Goal: Connect with others: Connect with others

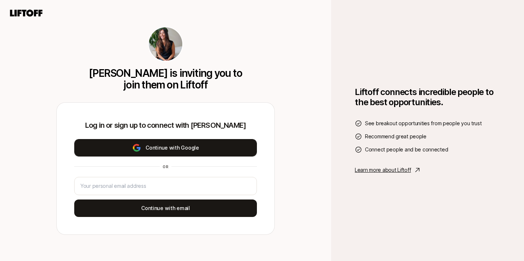
click at [171, 150] on button "Continue with Google" at bounding box center [165, 147] width 183 height 17
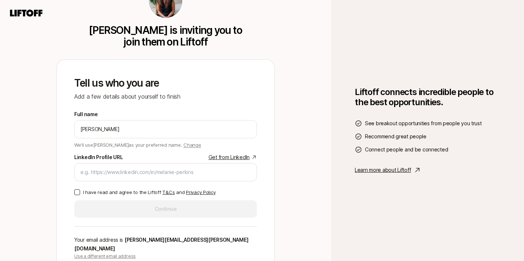
click at [78, 191] on div "Full name [PERSON_NAME] We'll use [PERSON_NAME] as your preferred name. Change …" at bounding box center [165, 164] width 183 height 108
click at [75, 195] on button "I have read and agree to the Liftoff T&Cs and Privacy Policy" at bounding box center [77, 192] width 6 height 6
click at [102, 208] on div "Full name [PERSON_NAME] We'll use [PERSON_NAME] as your preferred name. Change …" at bounding box center [165, 164] width 183 height 108
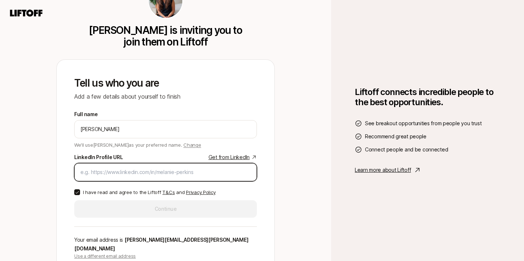
click at [127, 176] on input "LinkedIn Profile URL Get from LinkedIn" at bounding box center [165, 172] width 170 height 9
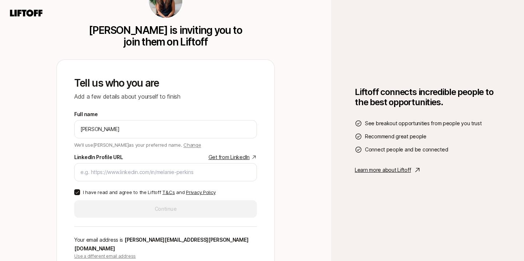
click at [215, 160] on link "Get from LinkedIn" at bounding box center [233, 157] width 48 height 9
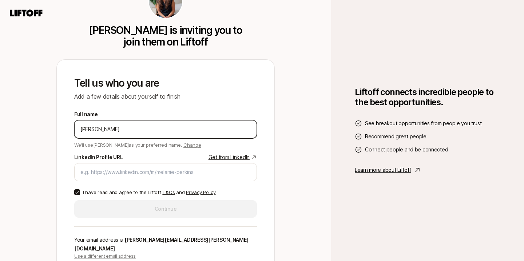
click at [142, 133] on input "[PERSON_NAME]" at bounding box center [165, 129] width 170 height 9
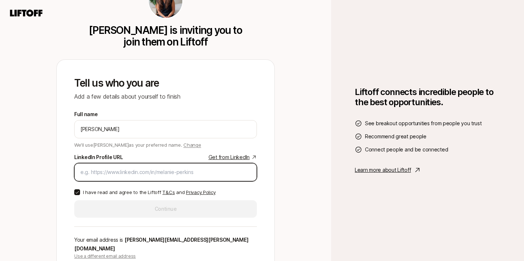
click at [91, 176] on input "LinkedIn Profile URL Get from LinkedIn" at bounding box center [165, 172] width 170 height 9
paste input "[URL][DOMAIN_NAME]"
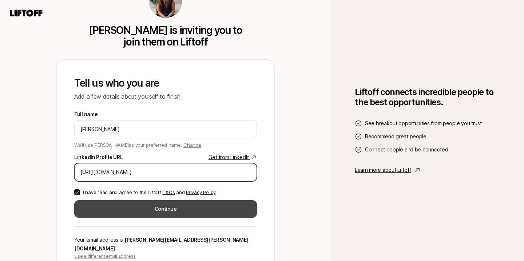
type input "[URL][DOMAIN_NAME]"
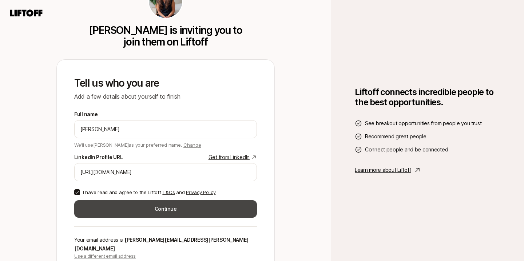
click at [101, 212] on button "Continue" at bounding box center [165, 208] width 183 height 17
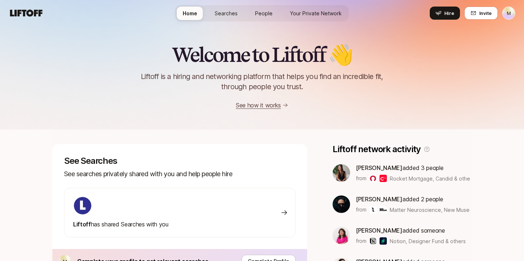
click at [258, 15] on span "People" at bounding box center [263, 13] width 17 height 8
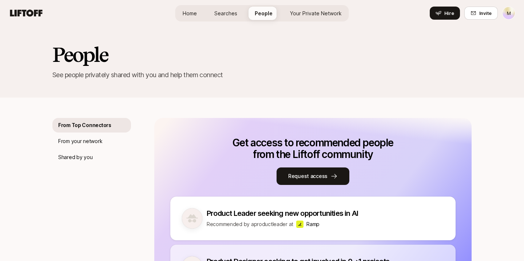
click at [28, 6] on nav "Home Searches People Your Private Network Hire Hire Invite M" at bounding box center [262, 13] width 524 height 26
click at [28, 11] on icon at bounding box center [26, 12] width 32 height 7
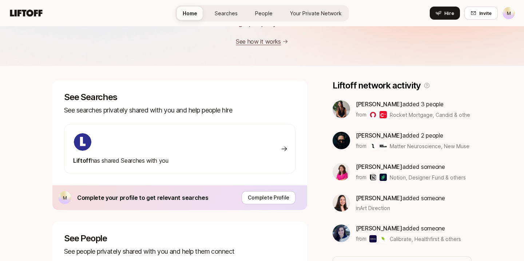
scroll to position [42, 0]
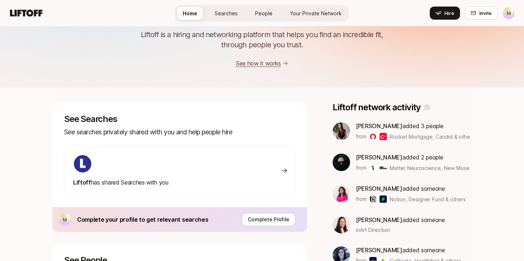
click at [246, 64] on link "See how it works" at bounding box center [258, 63] width 45 height 7
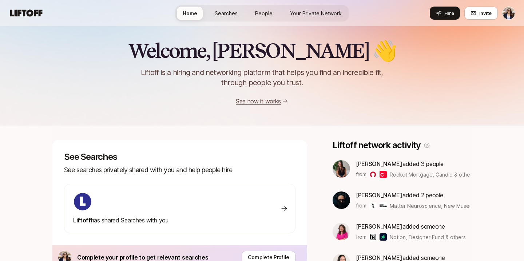
scroll to position [5, 0]
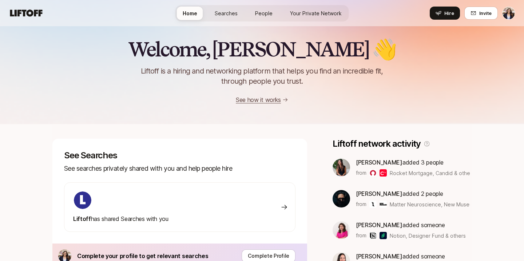
click at [274, 9] on link "People" at bounding box center [263, 13] width 29 height 13
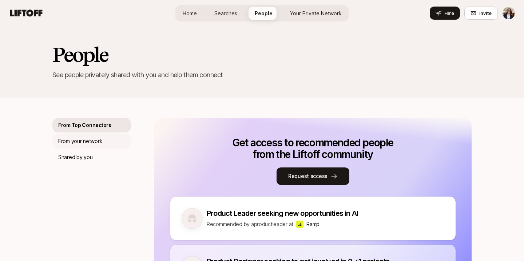
click at [95, 140] on p "From your network" at bounding box center [80, 141] width 44 height 9
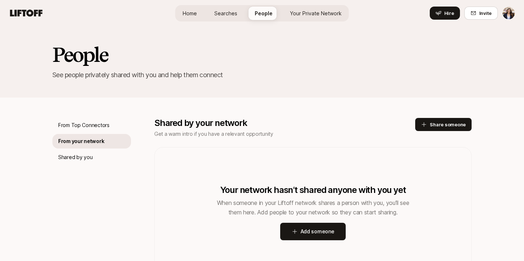
click at [87, 164] on div "From Top Connectors From your network Shared by you" at bounding box center [91, 198] width 79 height 160
click at [81, 159] on p "Shared by you" at bounding box center [75, 157] width 34 height 9
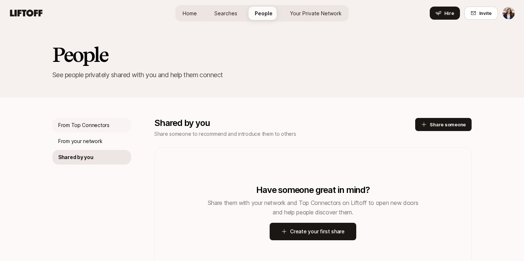
click at [96, 125] on p "From Top Connectors" at bounding box center [83, 125] width 51 height 9
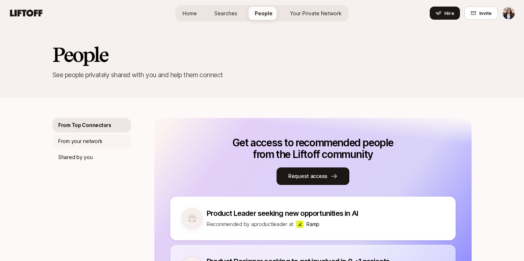
click at [91, 140] on p "From your network" at bounding box center [80, 141] width 44 height 9
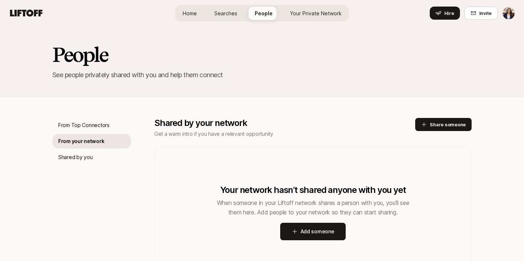
click at [326, 16] on span "Your Private Network" at bounding box center [316, 13] width 52 height 8
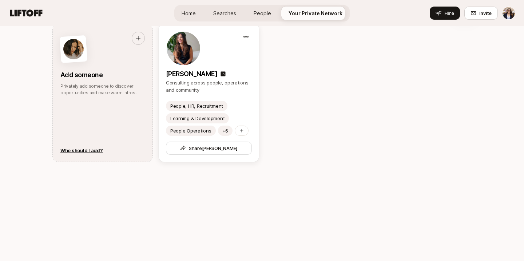
scroll to position [402, 0]
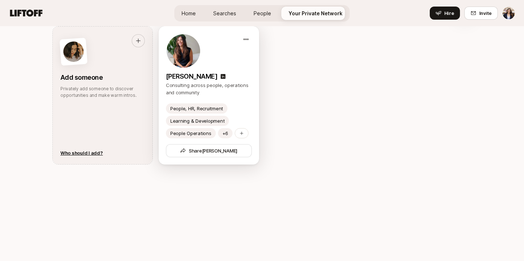
click at [193, 80] on p "[PERSON_NAME]" at bounding box center [191, 76] width 51 height 10
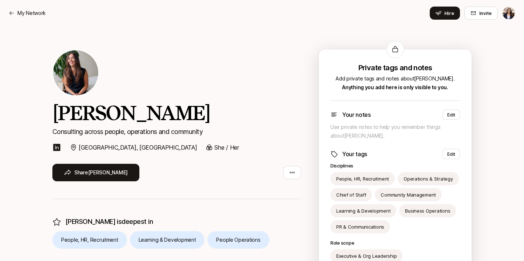
click at [57, 147] on img at bounding box center [56, 147] width 9 height 9
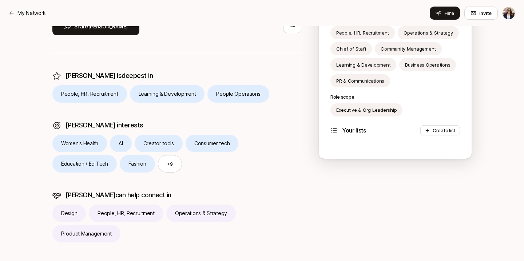
scroll to position [156, 0]
